Goal: Contribute content: Add original content to the website for others to see

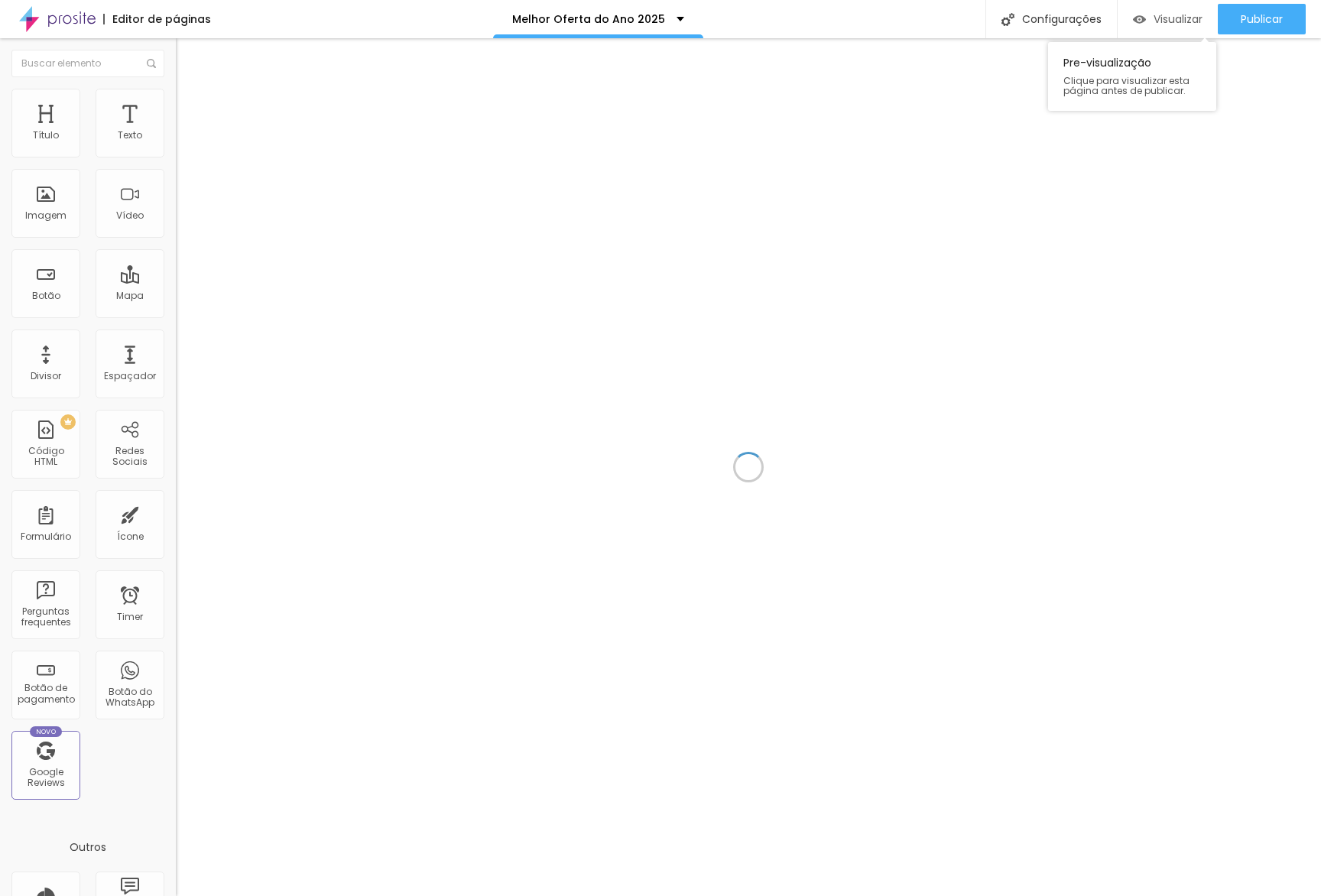
click at [1166, 19] on span "Visualizar" at bounding box center [1177, 19] width 49 height 12
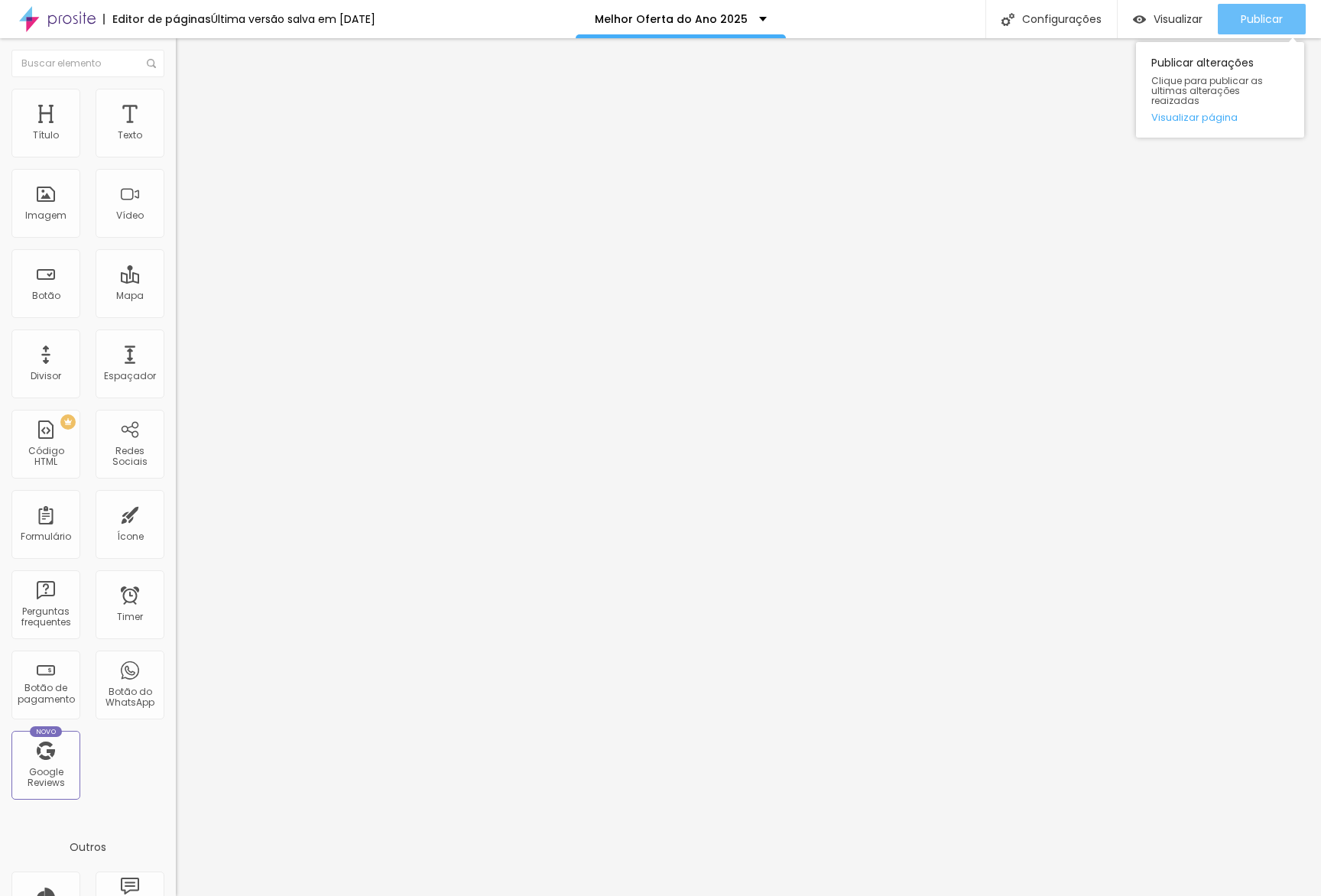
click at [1269, 21] on span "Publicar" at bounding box center [1262, 19] width 42 height 12
click at [1254, 20] on span "Publicar" at bounding box center [1262, 19] width 42 height 12
click at [1287, 26] on button "Publicar" at bounding box center [1262, 19] width 88 height 31
click at [1246, 8] on div "Publicar" at bounding box center [1262, 19] width 42 height 31
click at [1213, 112] on link "Visualizar página" at bounding box center [1220, 116] width 138 height 10
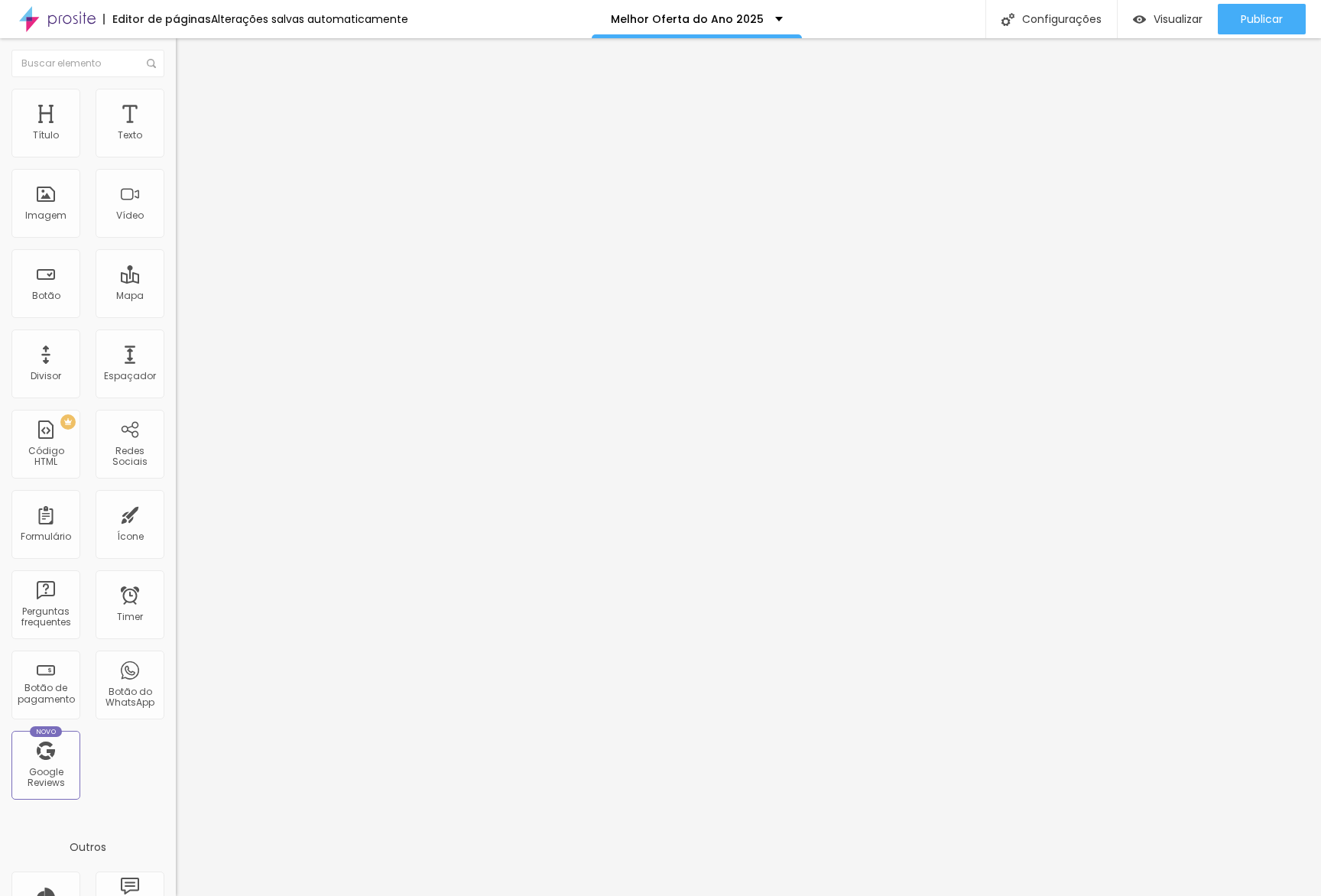
click at [175, 162] on span "Editar perguntas" at bounding box center [219, 155] width 87 height 13
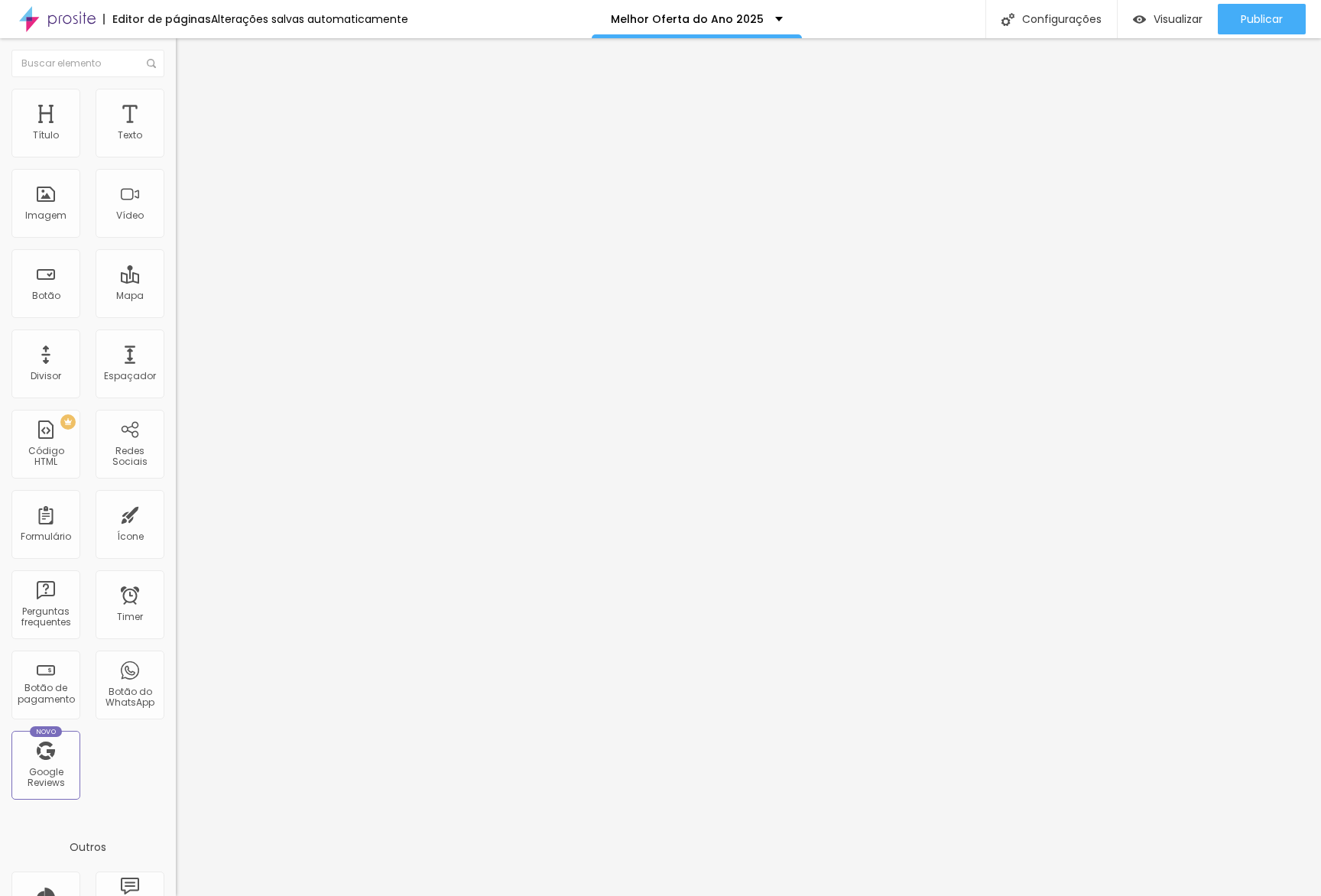
click at [1275, 23] on span "Publicar" at bounding box center [1262, 19] width 42 height 12
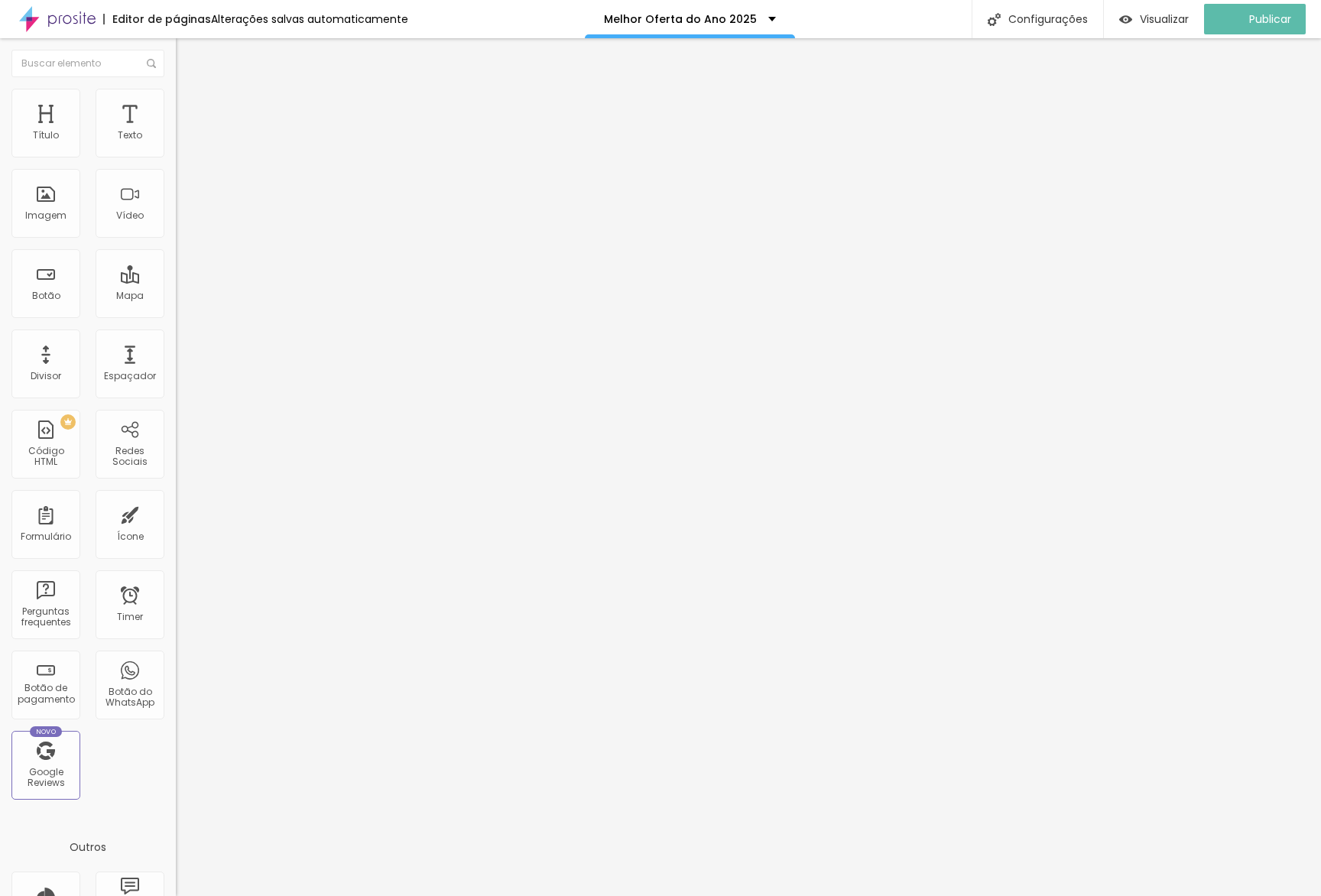
click at [175, 179] on div at bounding box center [263, 179] width 175 height 0
click at [175, 169] on div at bounding box center [263, 169] width 175 height 0
click at [175, 179] on div at bounding box center [263, 179] width 175 height 0
click at [1264, 26] on span "Publicar" at bounding box center [1262, 19] width 42 height 12
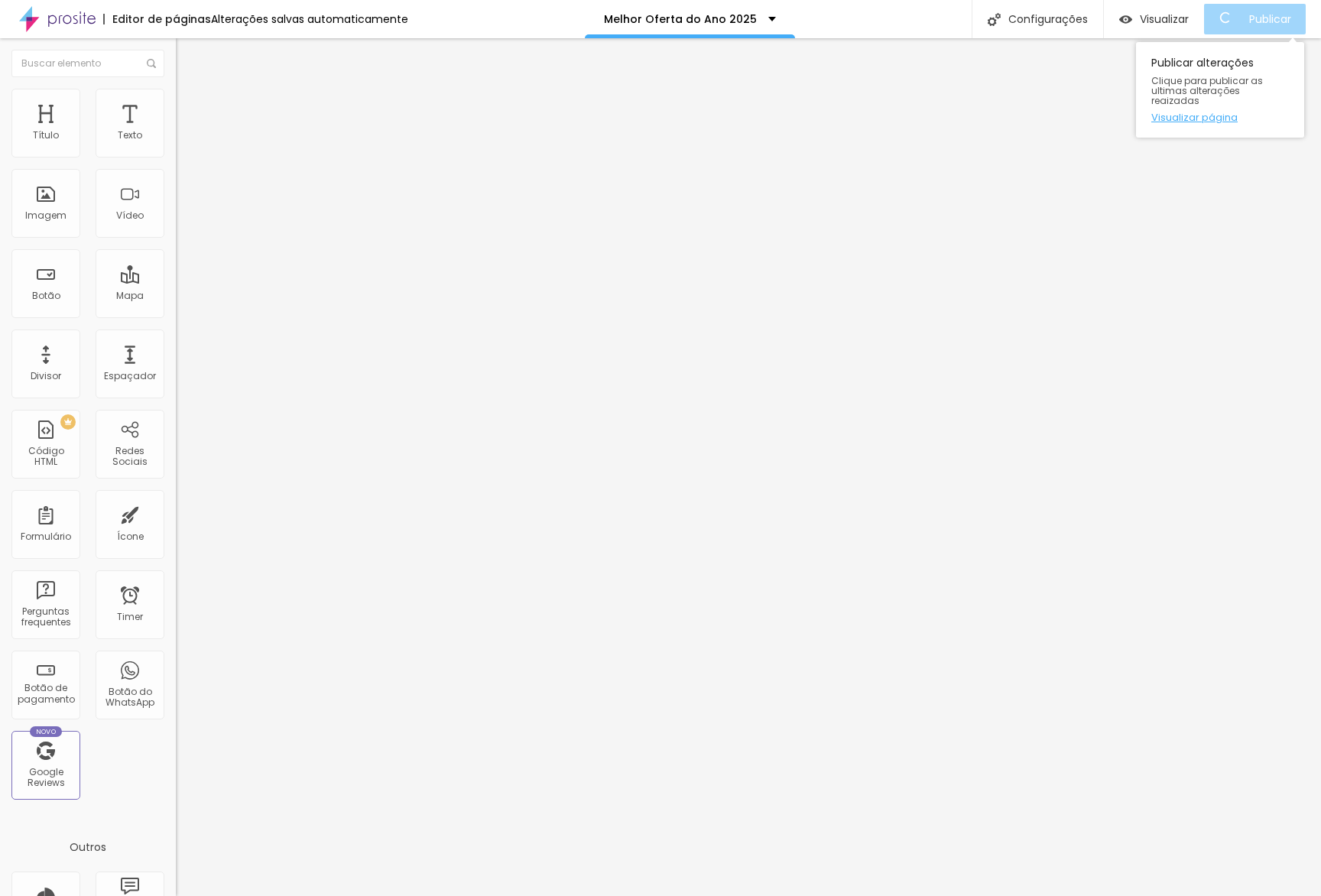
click at [1217, 112] on link "Visualizar página" at bounding box center [1220, 116] width 138 height 10
click at [1279, 16] on span "Publicar" at bounding box center [1262, 19] width 42 height 12
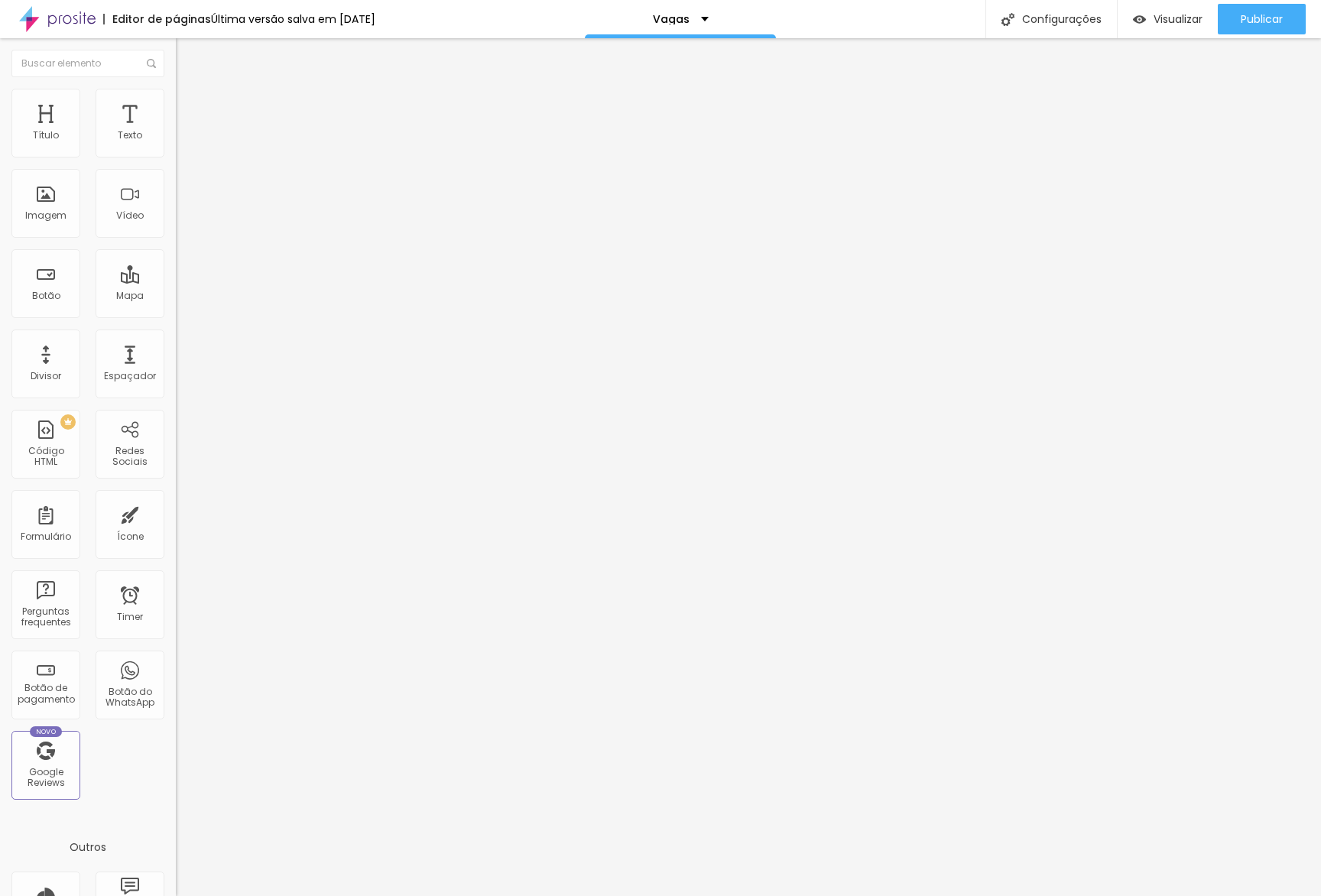
click at [175, 154] on img at bounding box center [180, 159] width 9 height 9
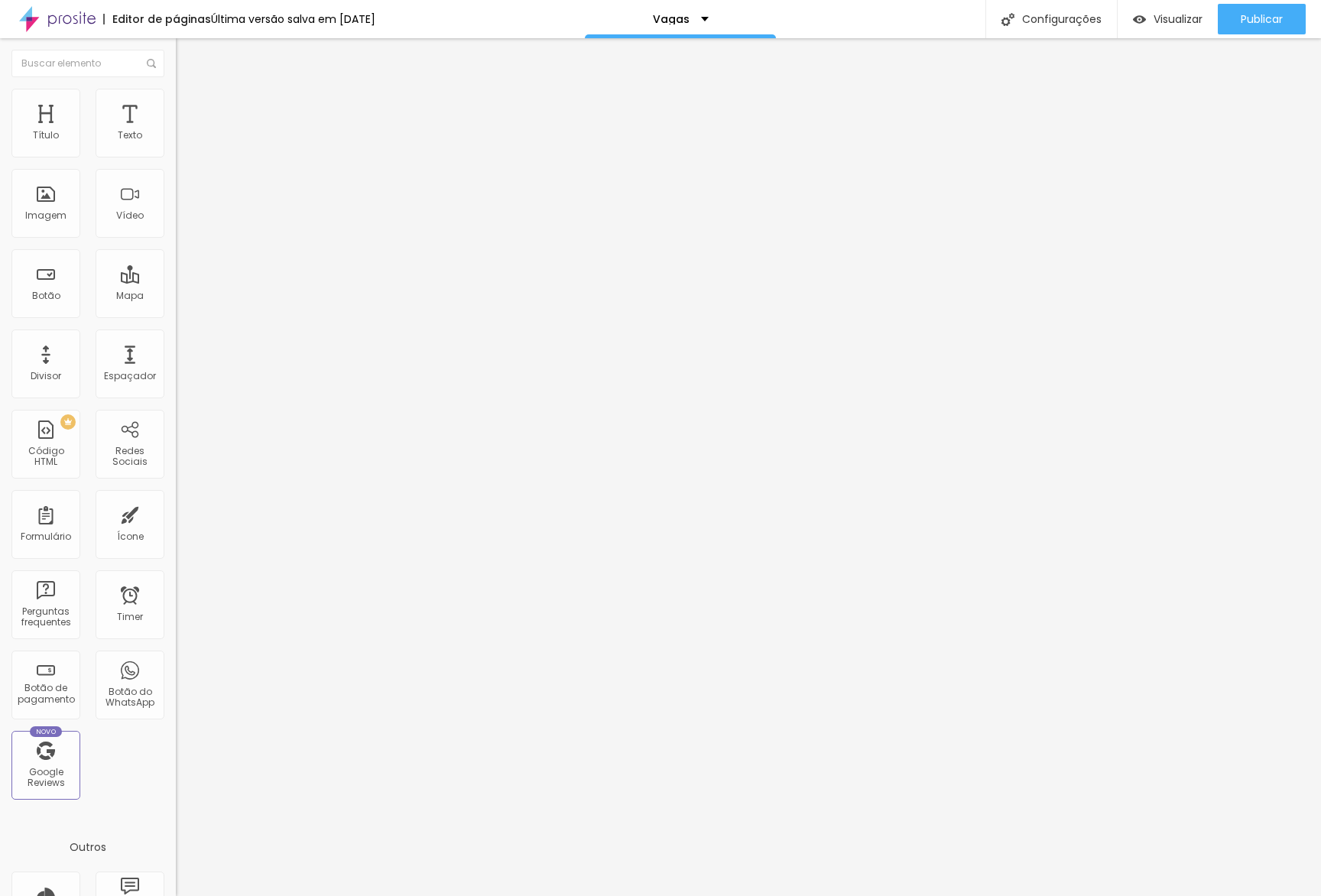
type input "Analista de marketing"
click at [1256, 25] on span "Publicar" at bounding box center [1262, 19] width 42 height 12
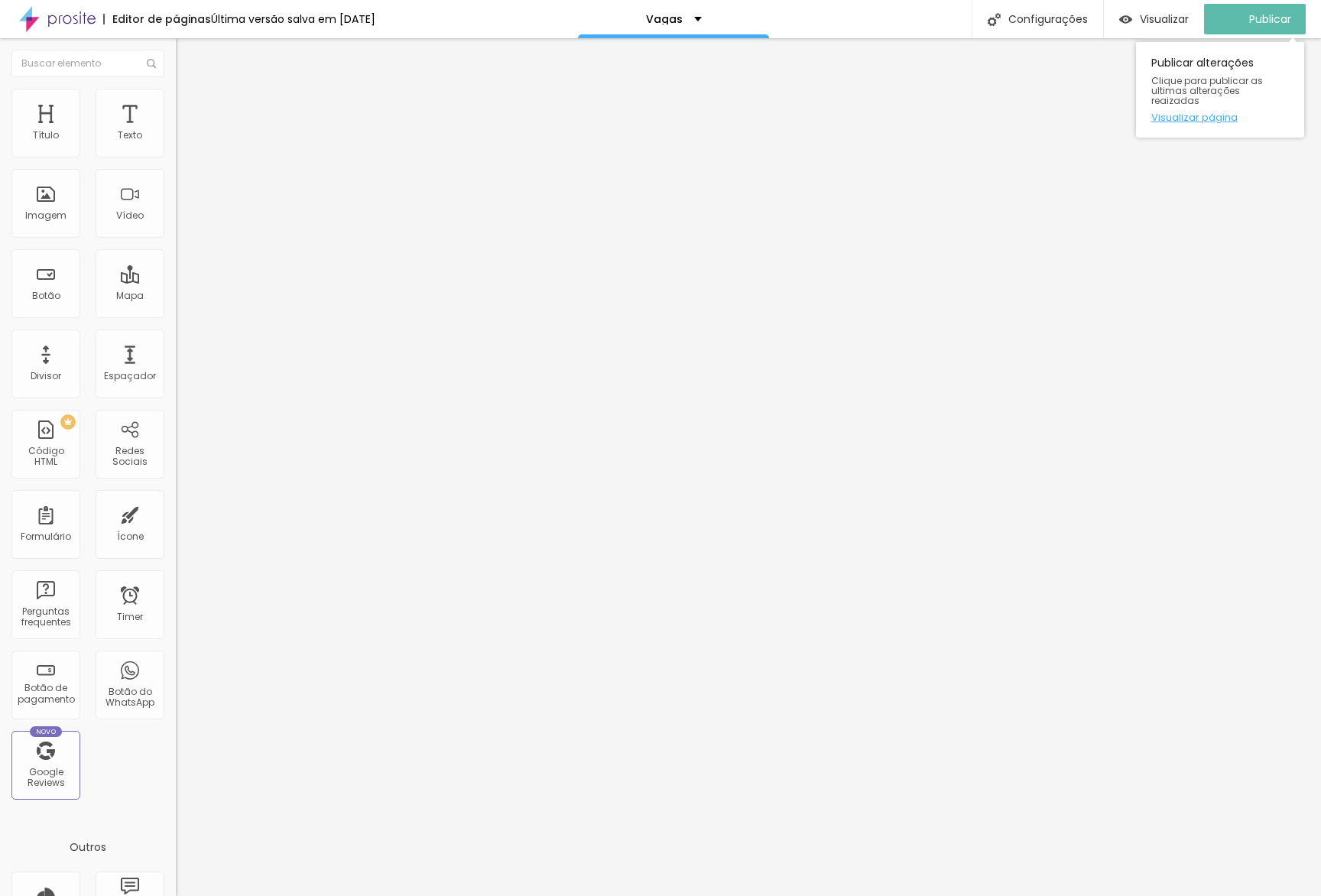
click at [1212, 112] on link "Visualizar página" at bounding box center [1220, 116] width 138 height 10
